Goal: Information Seeking & Learning: Find specific fact

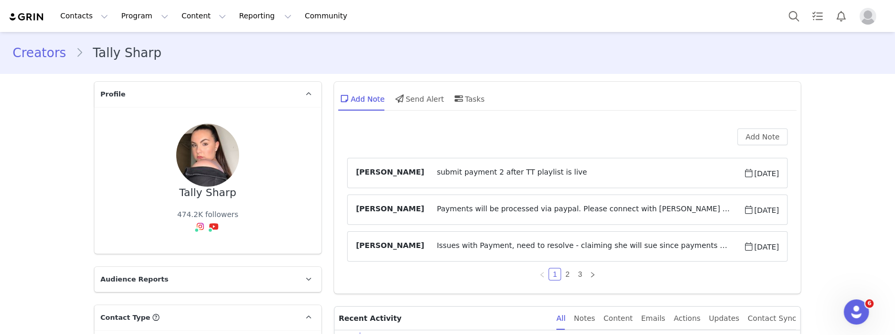
scroll to position [14378, 0]
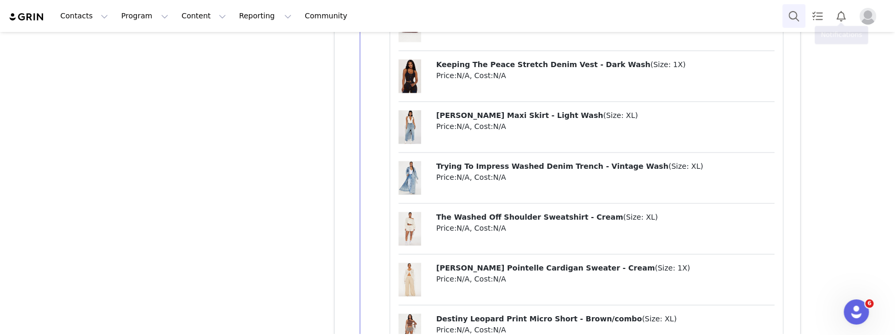
click at [796, 10] on button "Search" at bounding box center [794, 16] width 23 height 24
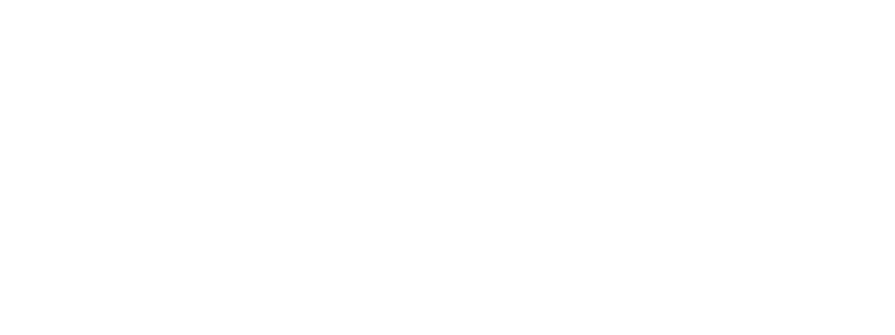
click at [846, 81] on div at bounding box center [447, 167] width 895 height 335
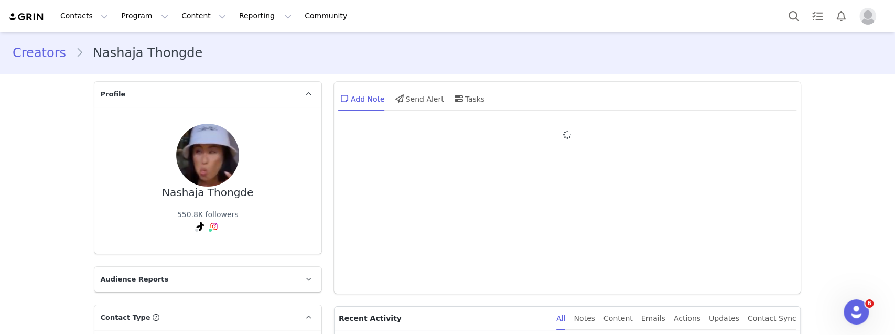
type input "+66 ([GEOGRAPHIC_DATA])"
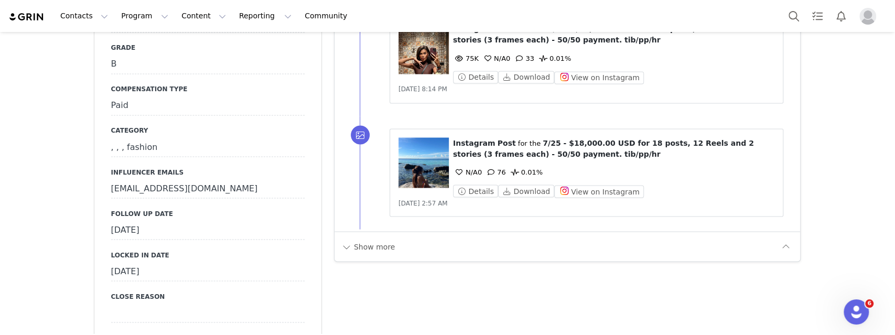
scroll to position [1263, 0]
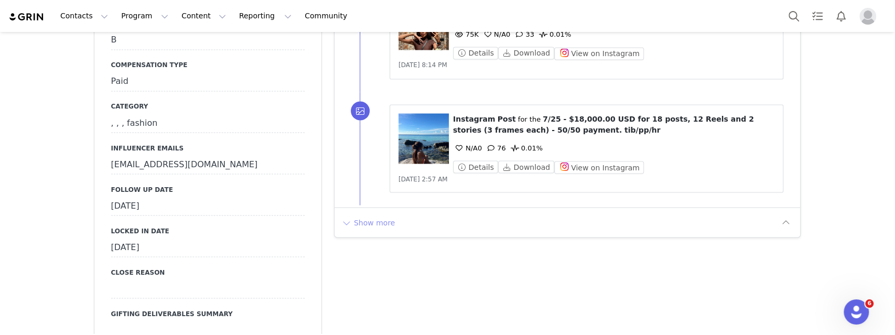
click at [373, 214] on button "Show more" at bounding box center [368, 222] width 55 height 17
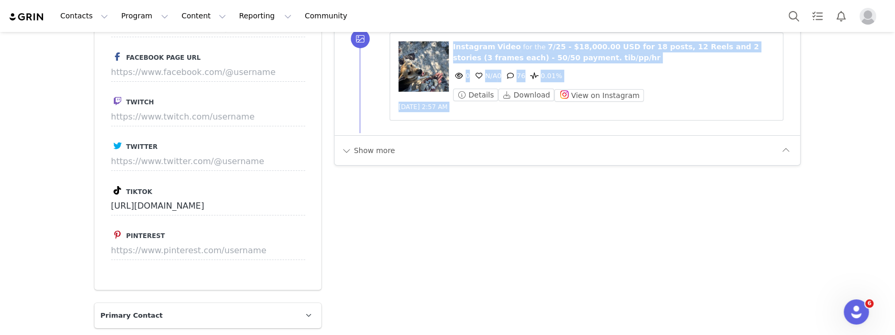
scroll to position [2469, 0]
click at [382, 143] on button "Show more" at bounding box center [368, 151] width 55 height 17
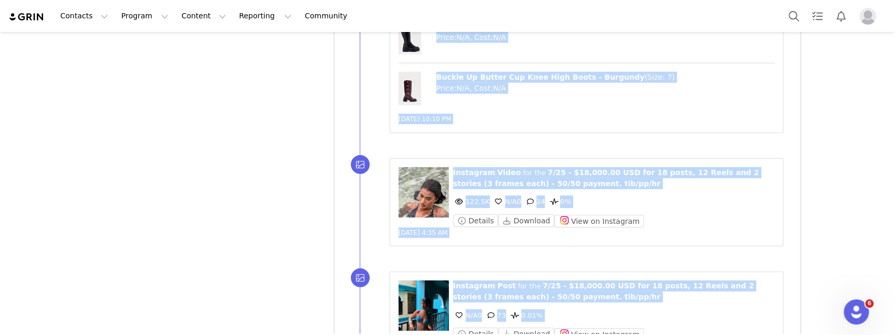
scroll to position [4792, 0]
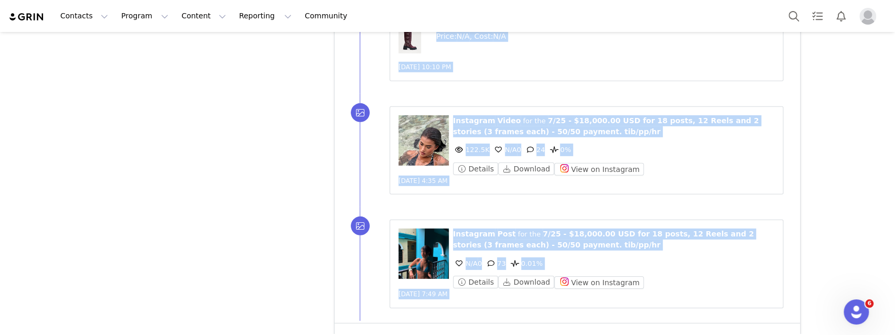
click at [380, 330] on button "Show more" at bounding box center [368, 338] width 55 height 17
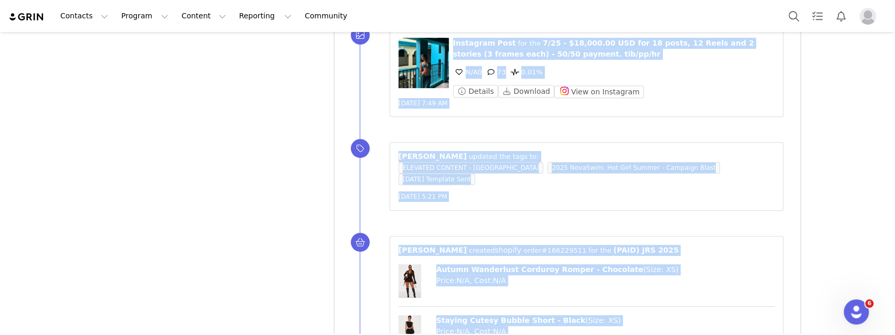
scroll to position [5747, 0]
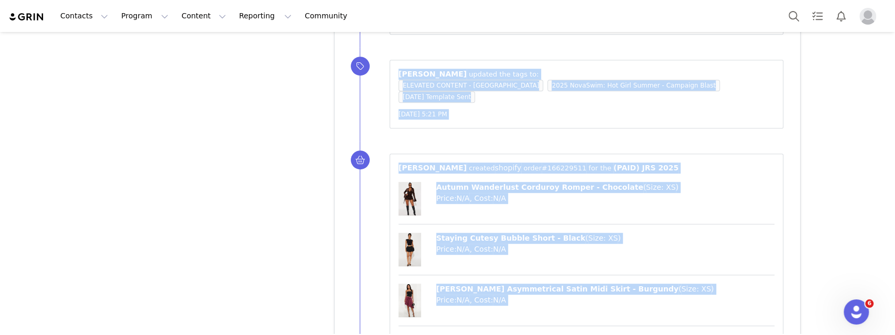
click at [542, 164] on link "#166229511" at bounding box center [564, 168] width 45 height 8
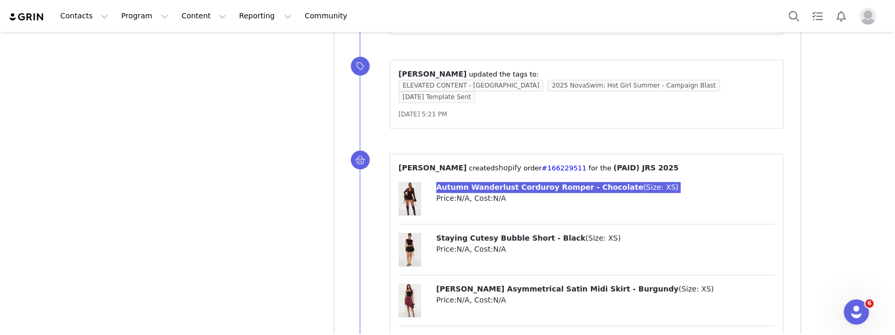
click at [0, 0] on div "Contacts Contacts Creators Prospects Applicants Program Program Activations Cam…" at bounding box center [447, 167] width 895 height 335
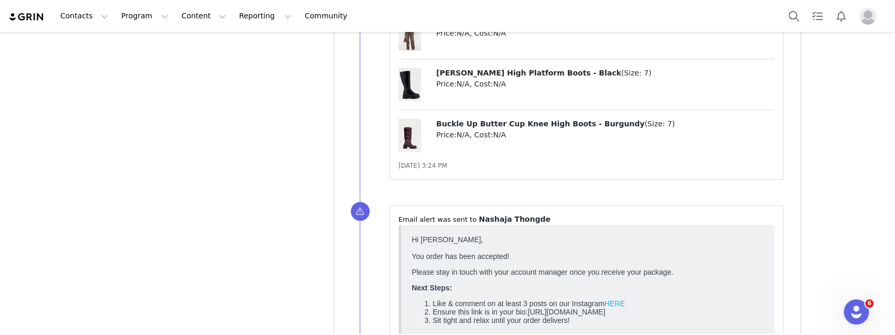
scroll to position [8732, 0]
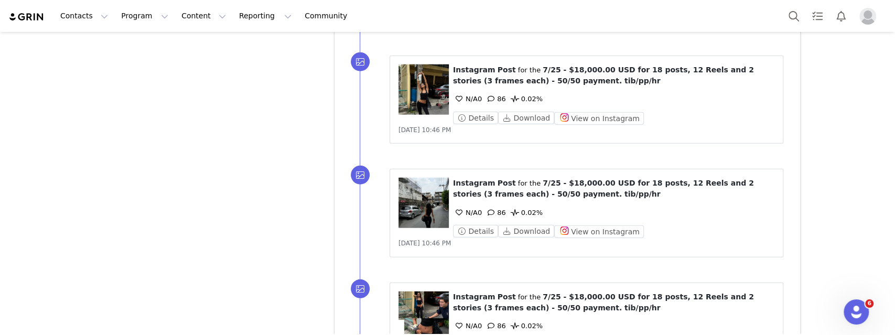
scroll to position [9874, 0]
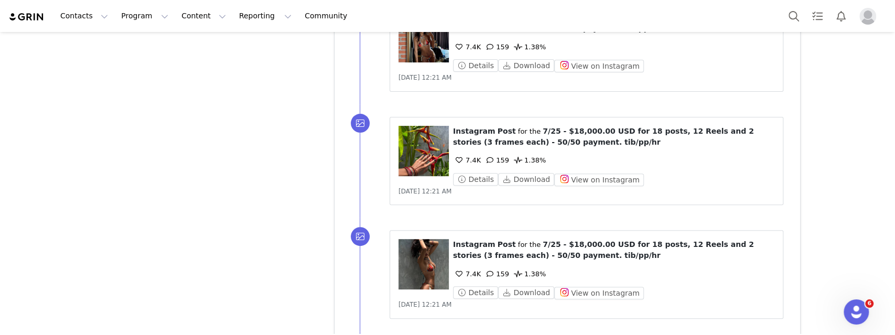
scroll to position [11009, 0]
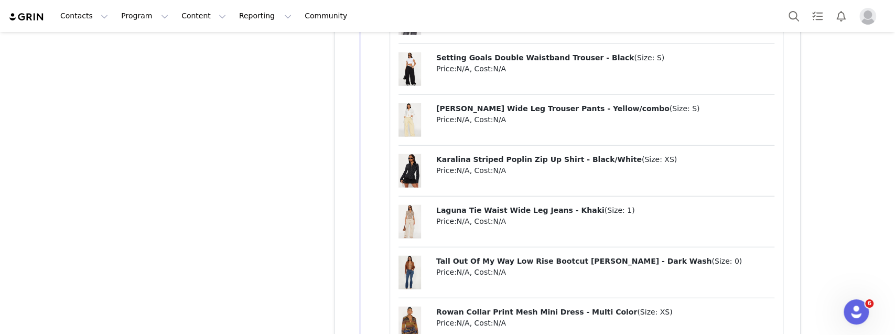
scroll to position [12475, 0]
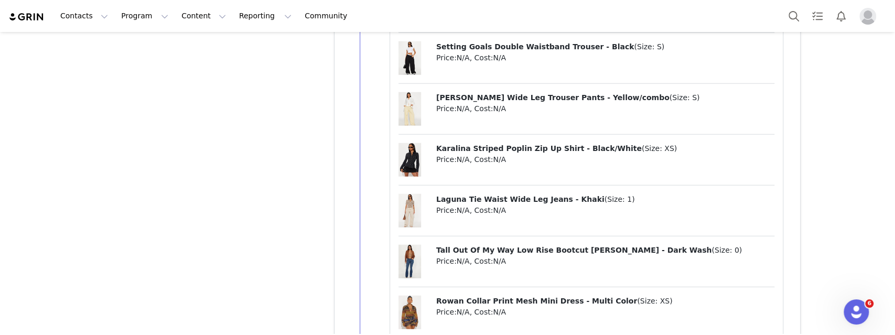
click at [495, 297] on span "Rowan Collar Print Mesh Mini Dress - Multi Color" at bounding box center [536, 301] width 201 height 8
copy p "Rowan Collar Print Mesh Mini Dress - Multi Color ( Size: XS )"
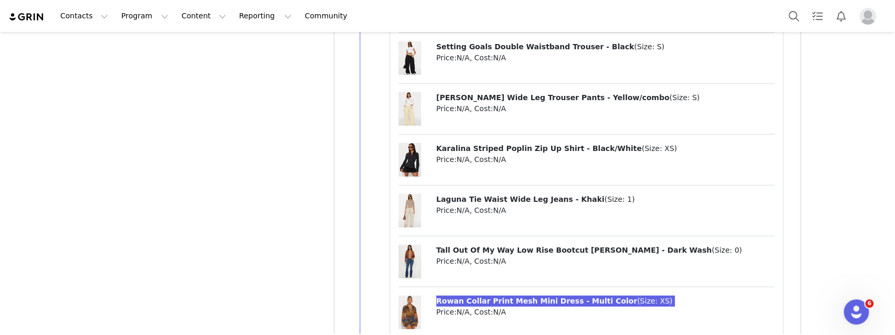
drag, startPoint x: 495, startPoint y: 224, endPoint x: 220, endPoint y: 330, distance: 294.2
click at [0, 0] on div "Contacts Contacts Creators Prospects Applicants Program Program Activations Cam…" at bounding box center [447, 167] width 895 height 335
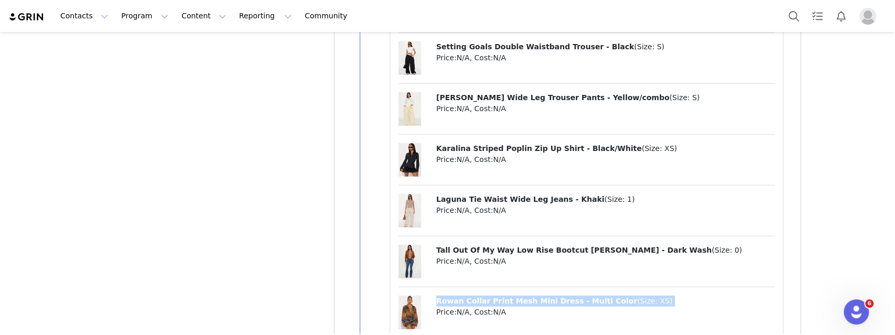
copy p "Rowan Collar Print Mesh Mini Dress - Multi Color ( Size: XS )"
